Goal: Information Seeking & Learning: Learn about a topic

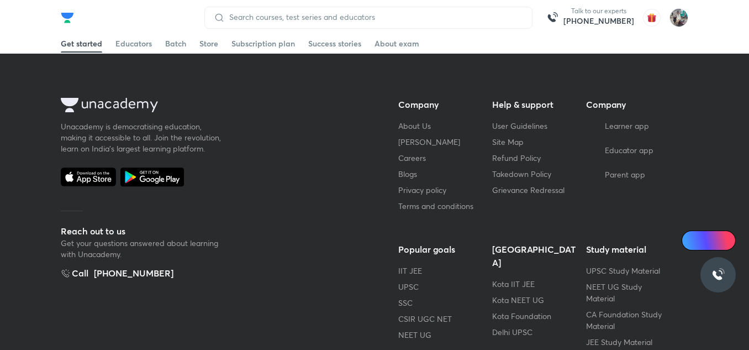
scroll to position [1424, 0]
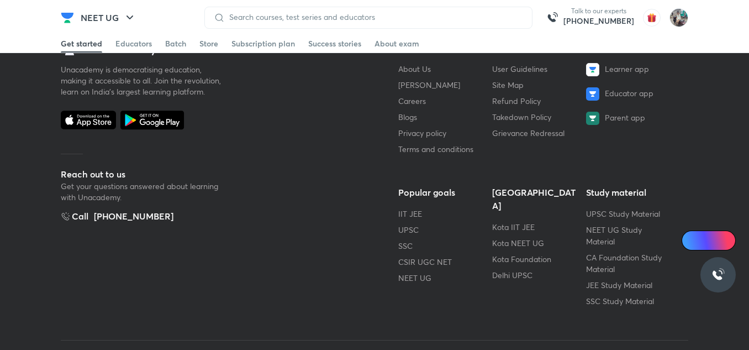
scroll to position [4368, 0]
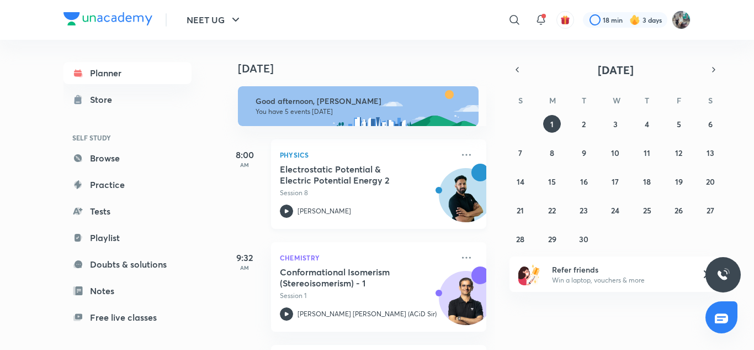
click at [371, 222] on div "Physics Electrostatic Potential & Electric Potential Energy 2 Session 8 [PERSON…" at bounding box center [378, 183] width 215 height 89
click at [366, 176] on h5 "Electrostatic Potential & Electric Potential Energy 2" at bounding box center [349, 174] width 138 height 22
drag, startPoint x: 365, startPoint y: 129, endPoint x: 355, endPoint y: 120, distance: 14.1
click at [365, 129] on div "8:00 AM Physics Electrostatic Potential & Electric Potential Energy 2 Session 8…" at bounding box center [355, 177] width 264 height 103
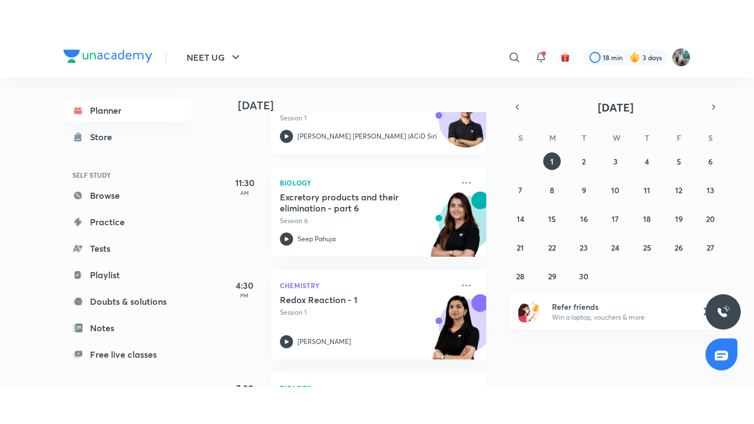
scroll to position [215, 0]
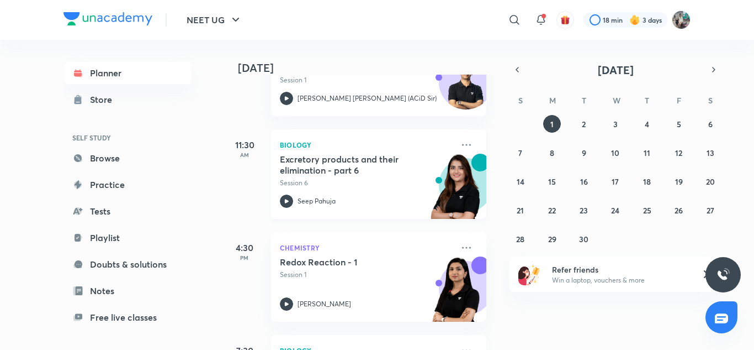
click at [383, 147] on p "Biology" at bounding box center [366, 144] width 173 height 13
